Goal: Transaction & Acquisition: Purchase product/service

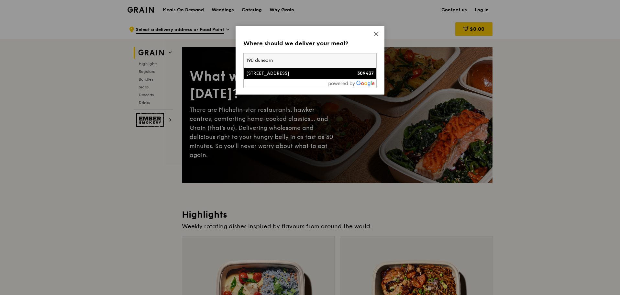
type input "190 dunearn"
click at [311, 76] on div "[STREET_ADDRESS]" at bounding box center [294, 73] width 96 height 6
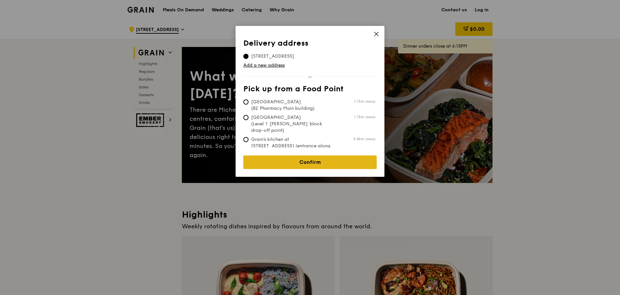
click at [303, 159] on link "Confirm" at bounding box center [309, 162] width 133 height 14
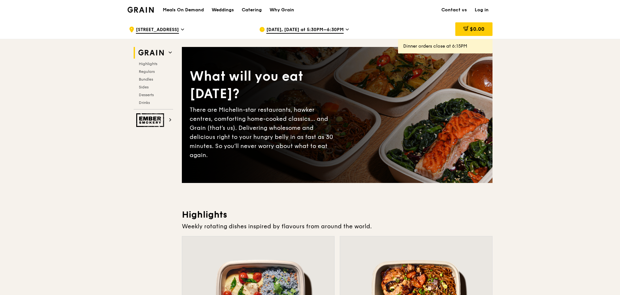
click at [318, 27] on span "[DATE], [DATE] at 5:30PM–6:30PM" at bounding box center [304, 30] width 77 height 7
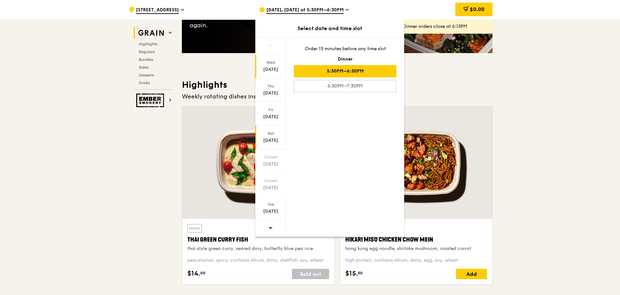
scroll to position [162, 0]
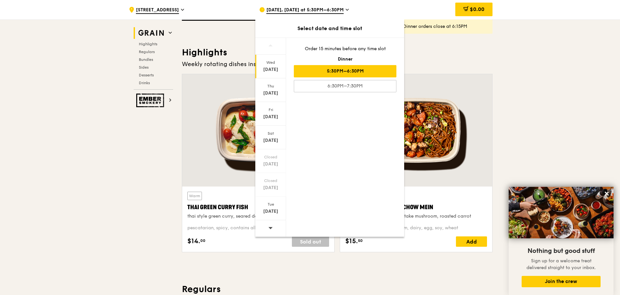
click at [272, 226] on icon at bounding box center [270, 227] width 5 height 5
click at [269, 227] on icon at bounding box center [270, 227] width 5 height 5
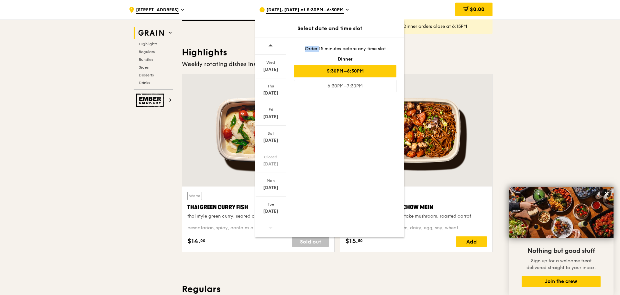
click at [269, 227] on icon at bounding box center [270, 228] width 4 height 2
click at [272, 224] on span at bounding box center [270, 227] width 5 height 15
click at [271, 211] on div "[DATE]" at bounding box center [270, 211] width 29 height 6
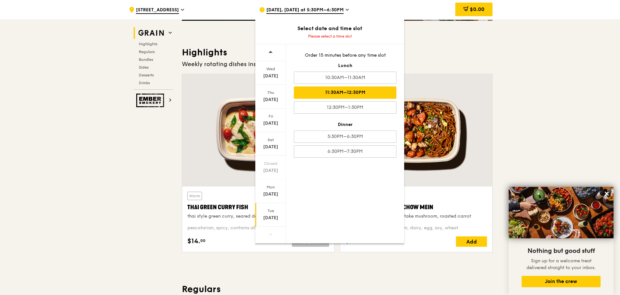
click at [380, 92] on div "11:30AM–12:30PM" at bounding box center [345, 92] width 103 height 12
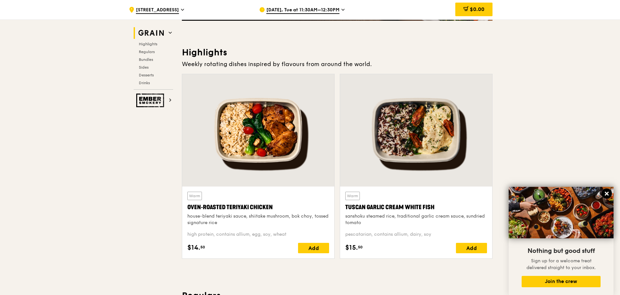
click at [604, 192] on icon at bounding box center [606, 193] width 6 height 6
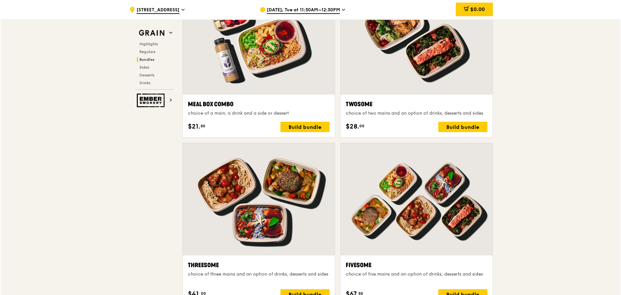
scroll to position [1035, 0]
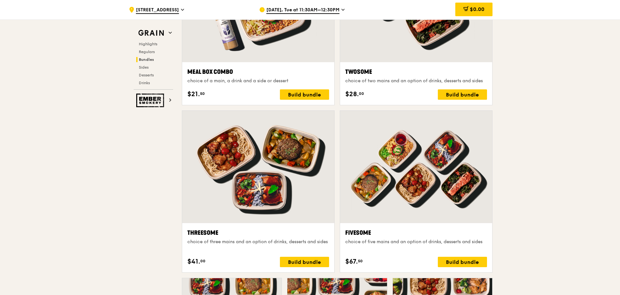
click at [396, 213] on div at bounding box center [416, 167] width 152 height 112
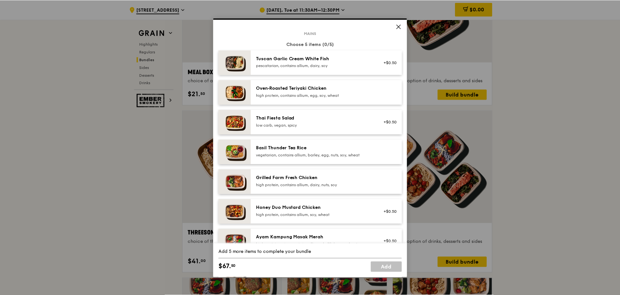
scroll to position [28, 0]
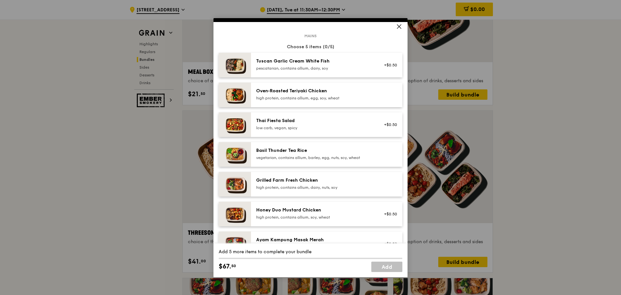
click at [357, 88] on div "Oven‑Roasted Teriyaki Chicken" at bounding box center [314, 91] width 116 height 6
click at [337, 152] on div "Basil Thunder Tea Rice" at bounding box center [314, 150] width 116 height 6
click at [336, 147] on div "Basil Thunder Tea Rice" at bounding box center [314, 150] width 116 height 6
click at [382, 153] on link "Remove" at bounding box center [389, 155] width 15 height 5
click at [345, 98] on div "high protein, contains allium, egg, soy, wheat" at bounding box center [314, 97] width 116 height 5
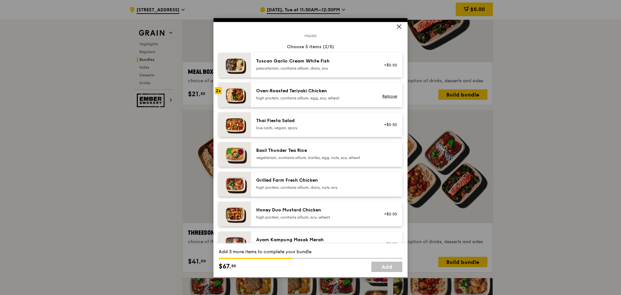
click at [340, 68] on div "pescatarian, contains allium, dairy, soy" at bounding box center [314, 68] width 116 height 5
click at [303, 183] on div "Grilled Farm Fresh Chicken" at bounding box center [314, 180] width 116 height 6
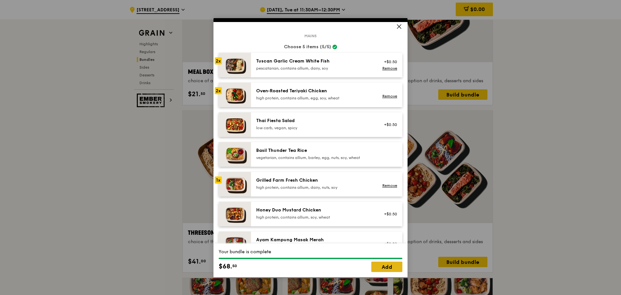
click at [381, 266] on link "Add" at bounding box center [386, 266] width 31 height 10
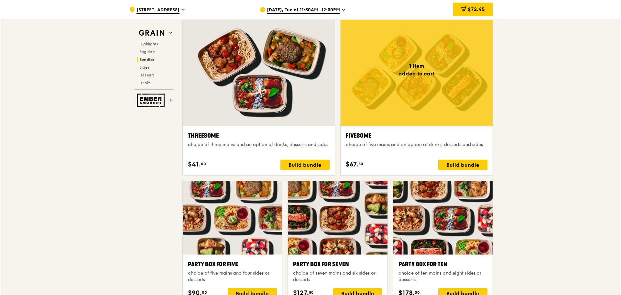
scroll to position [1196, 0]
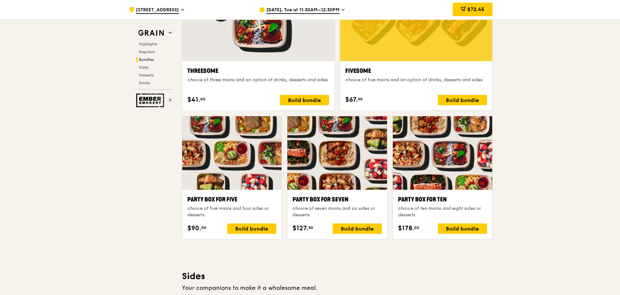
click at [429, 92] on div "Fivesome choice of five mains and an option of drinks, desserts and sides $67. …" at bounding box center [416, 85] width 142 height 39
click at [444, 97] on div "Build bundle" at bounding box center [462, 100] width 49 height 10
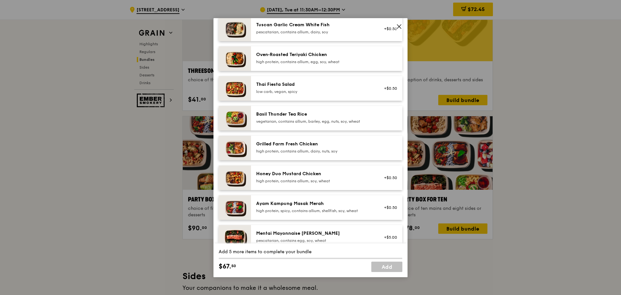
scroll to position [0, 0]
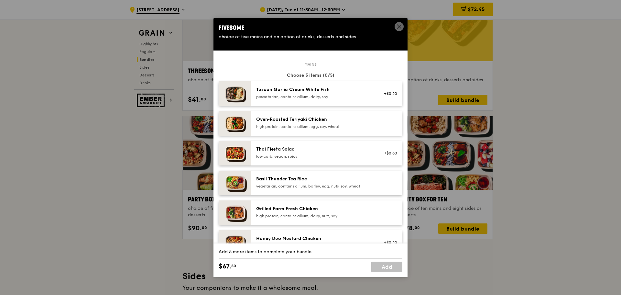
click at [341, 119] on div "Oven‑Roasted Teriyaki Chicken" at bounding box center [314, 119] width 116 height 6
click at [344, 119] on div "Oven‑Roasted Teriyaki Chicken" at bounding box center [314, 119] width 116 height 6
click at [348, 93] on div "Tuscan Garlic Cream White Fish pescatarian, contains allium, dairy, soy" at bounding box center [314, 92] width 116 height 13
click at [341, 203] on div "Grilled Farm Fresh Chicken high protein, contains allium, dairy, nuts, soy" at bounding box center [326, 212] width 151 height 25
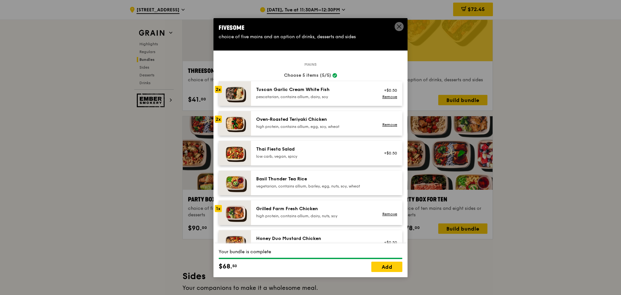
click at [335, 232] on div "Honey Duo Mustard Chicken high protein, contains allium, soy, wheat +$0.50" at bounding box center [326, 242] width 151 height 25
click at [387, 94] on link "Remove" at bounding box center [389, 96] width 15 height 5
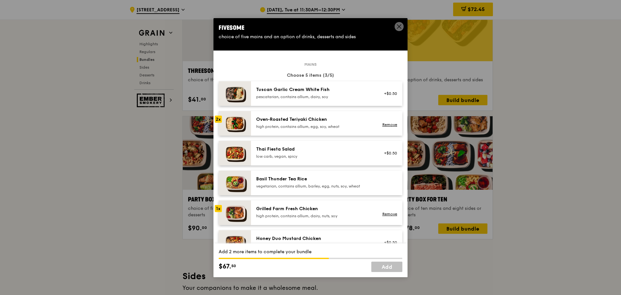
click at [303, 233] on div "Honey Duo Mustard Chicken high protein, contains allium, soy, wheat +$0.50" at bounding box center [326, 242] width 151 height 25
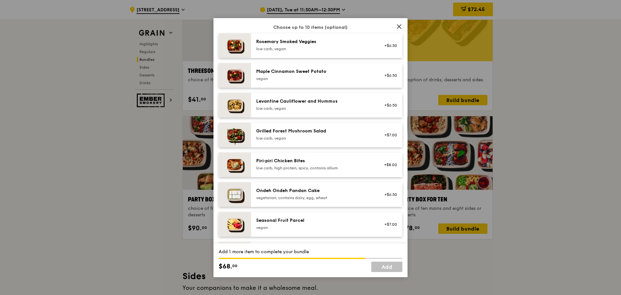
scroll to position [250, 0]
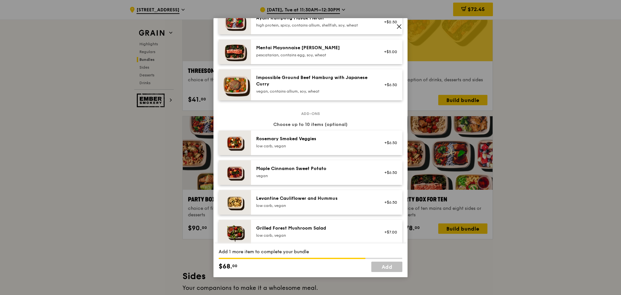
click at [401, 25] on icon at bounding box center [399, 27] width 6 height 6
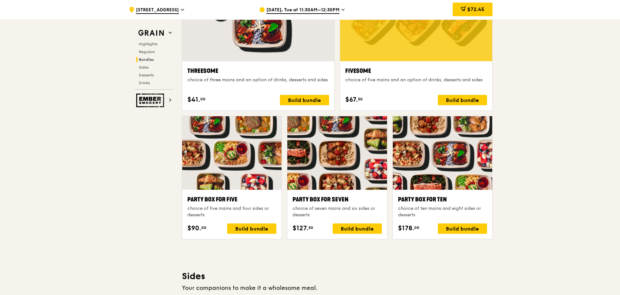
click at [417, 198] on div "Party Box for Ten" at bounding box center [442, 199] width 89 height 9
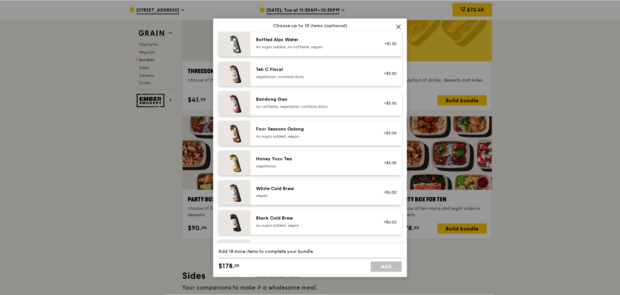
scroll to position [735, 0]
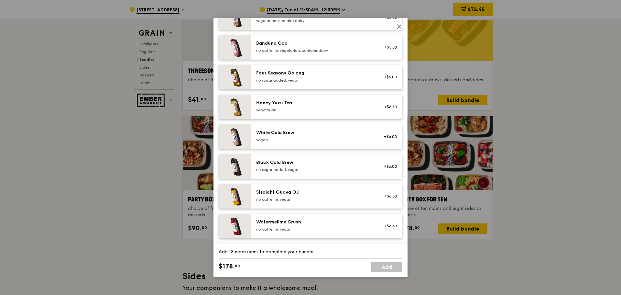
click at [398, 27] on icon at bounding box center [399, 27] width 6 height 6
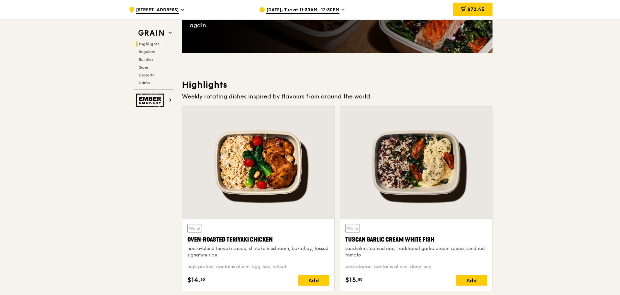
scroll to position [0, 0]
